Goal: Entertainment & Leisure: Browse casually

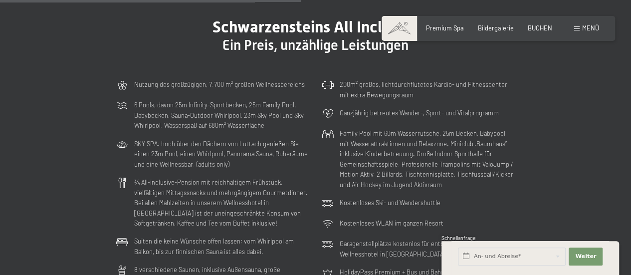
scroll to position [2252, 0]
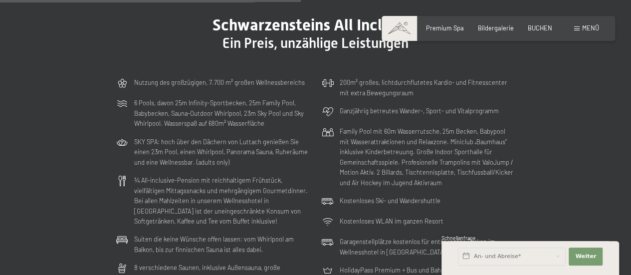
click at [94, 172] on div "Schwarzensteins All Inclusive Ein Preis, unzählige Leistungen Nutzung des großz…" at bounding box center [315, 170] width 459 height 310
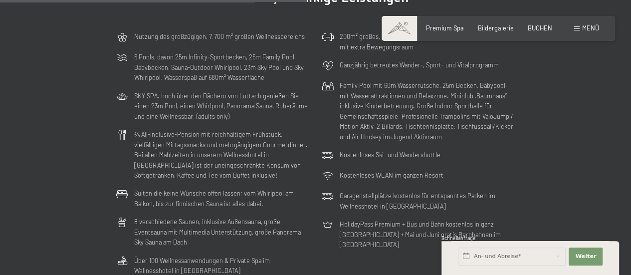
scroll to position [2299, 0]
click at [501, 23] on span "Bildergalerie" at bounding box center [496, 26] width 36 height 8
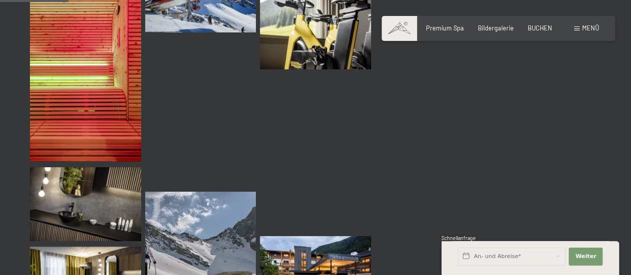
scroll to position [982, 0]
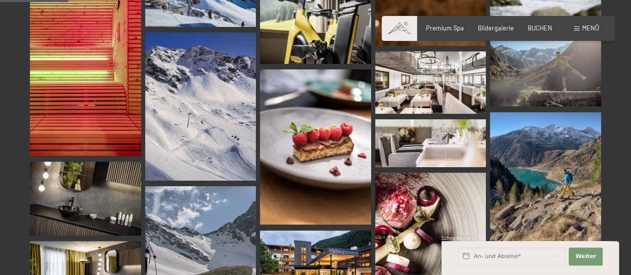
click at [446, 95] on img at bounding box center [430, 82] width 111 height 62
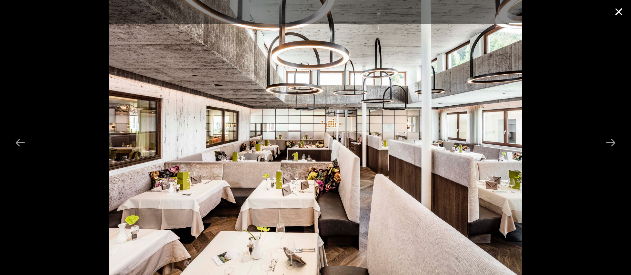
click at [620, 10] on button "Close gallery" at bounding box center [618, 11] width 25 height 23
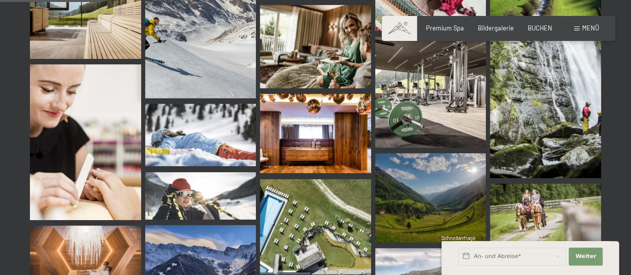
scroll to position [1477, 0]
